Goal: Navigation & Orientation: Find specific page/section

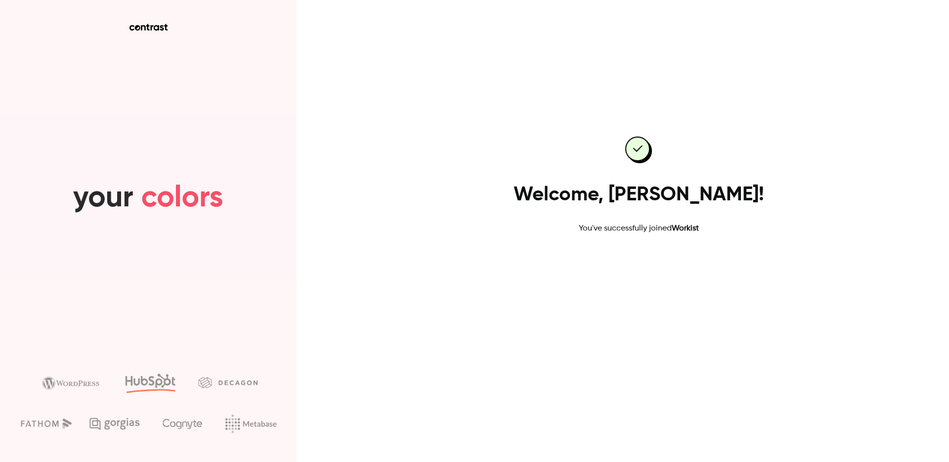
click at [656, 266] on link "Go to dashboard" at bounding box center [638, 266] width 84 height 24
